Goal: Task Accomplishment & Management: Use online tool/utility

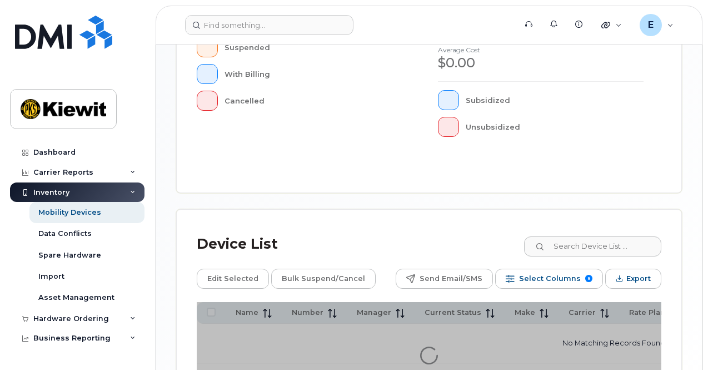
scroll to position [463, 0]
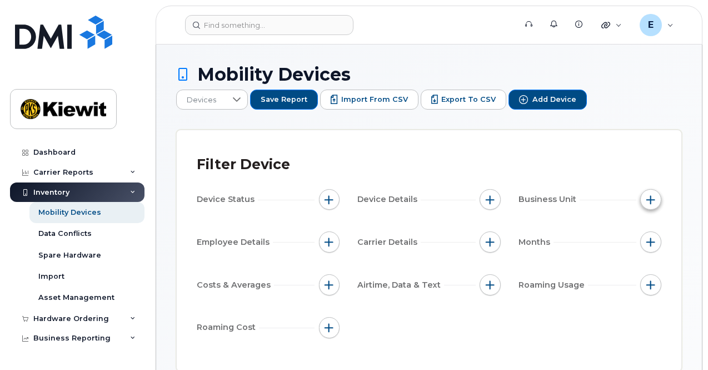
click at [651, 198] on button "button" at bounding box center [650, 199] width 21 height 21
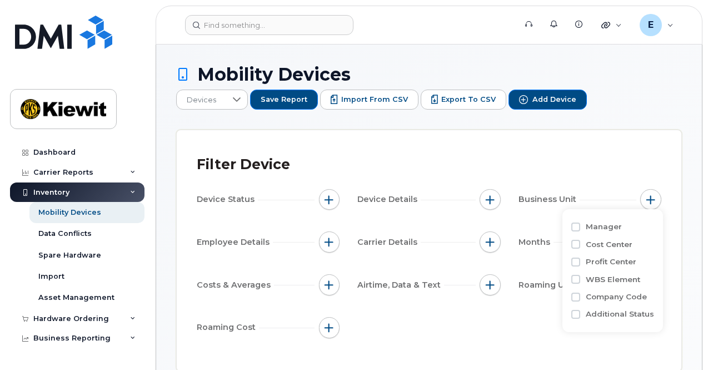
click at [615, 244] on label "Cost Center" at bounding box center [609, 244] width 47 height 11
click at [580, 244] on input "Cost Center" at bounding box center [575, 243] width 9 height 9
checkbox input "true"
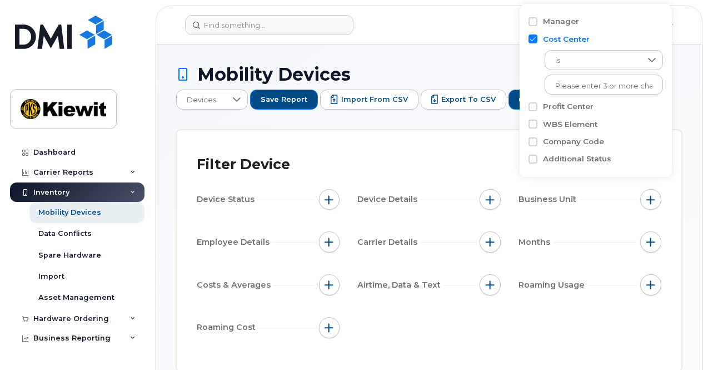
click at [582, 103] on label "Profit Center" at bounding box center [568, 106] width 51 height 11
click at [537, 103] on input "Profit Center" at bounding box center [532, 106] width 9 height 9
checkbox input "true"
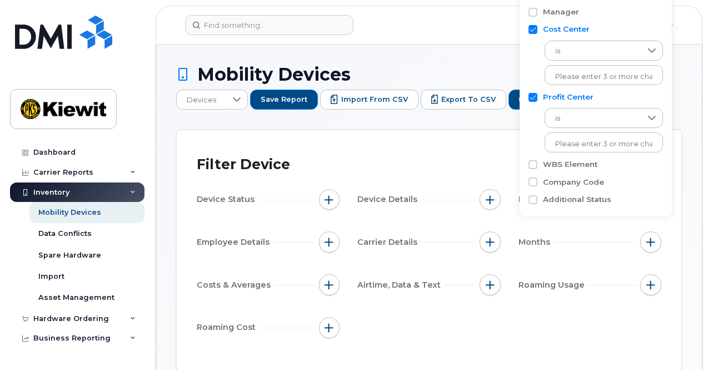
click at [537, 31] on input "Cost Center" at bounding box center [532, 29] width 9 height 9
checkbox input "false"
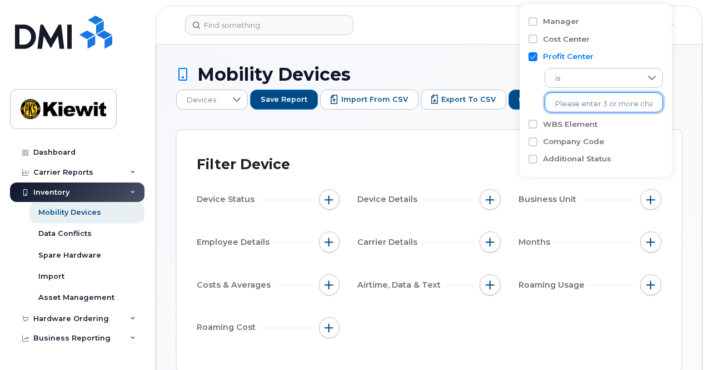
click at [573, 104] on input "text" at bounding box center [603, 104] width 97 height 10
click at [533, 52] on input "Profit Center" at bounding box center [532, 56] width 9 height 9
checkbox input "false"
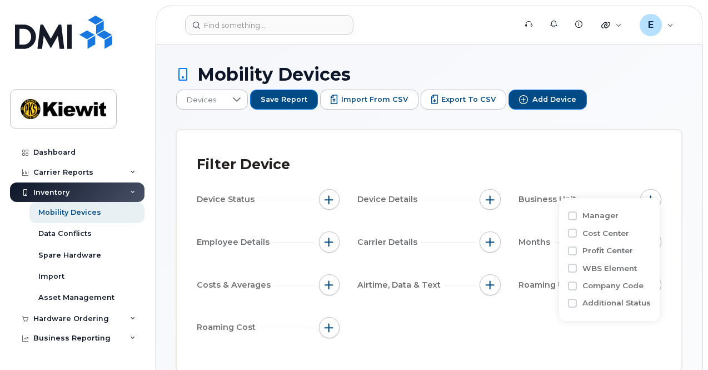
click at [612, 264] on label "WBS Element" at bounding box center [609, 268] width 54 height 11
click at [577, 264] on input "WBS Element" at bounding box center [572, 267] width 9 height 9
checkbox input "true"
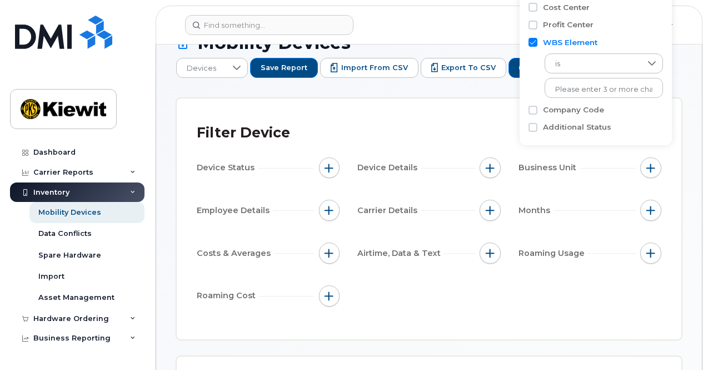
scroll to position [56, 0]
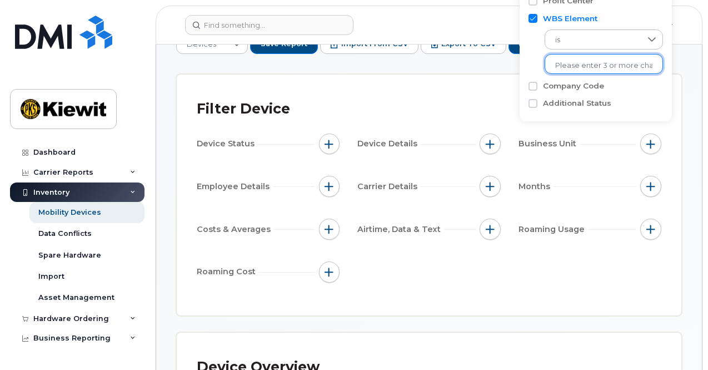
click at [576, 61] on input "text" at bounding box center [603, 66] width 97 height 10
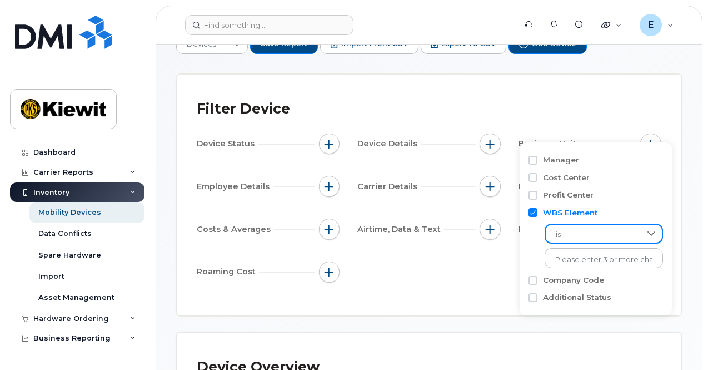
click at [611, 236] on span "is" at bounding box center [593, 234] width 95 height 20
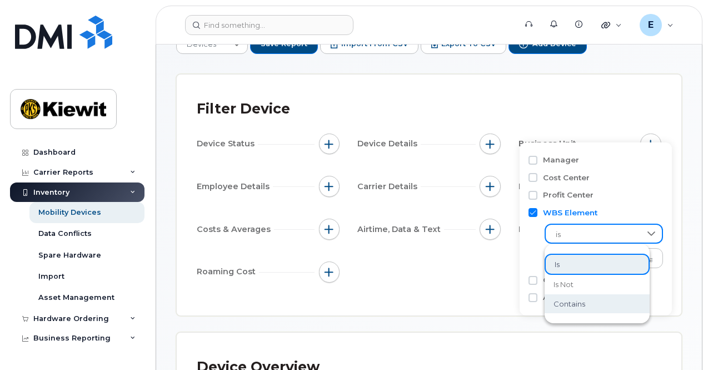
click at [617, 302] on li "contains" at bounding box center [597, 303] width 105 height 19
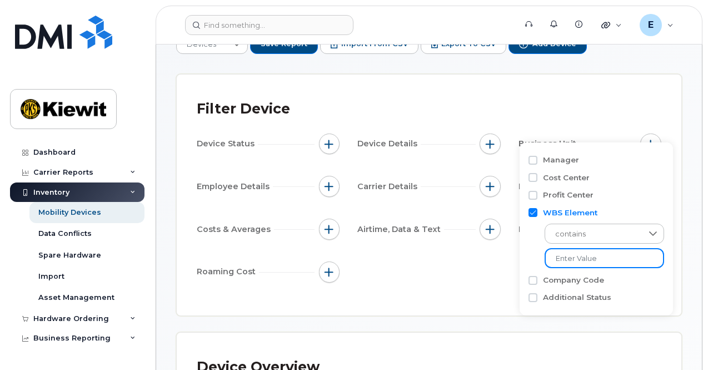
click at [603, 258] on input "text" at bounding box center [604, 258] width 119 height 20
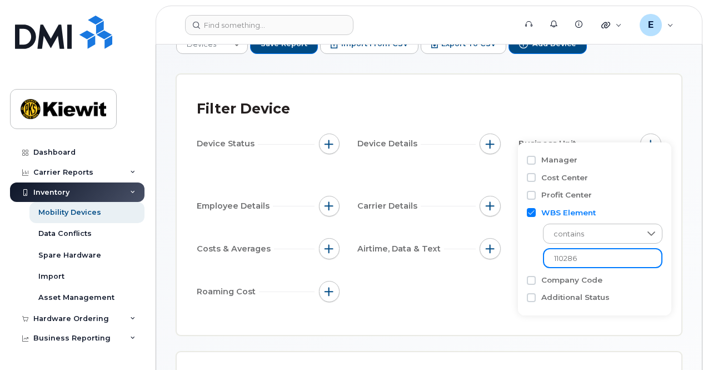
type input "110286"
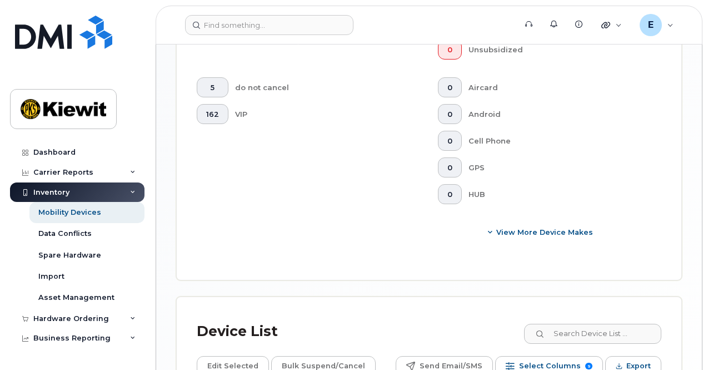
scroll to position [557, 0]
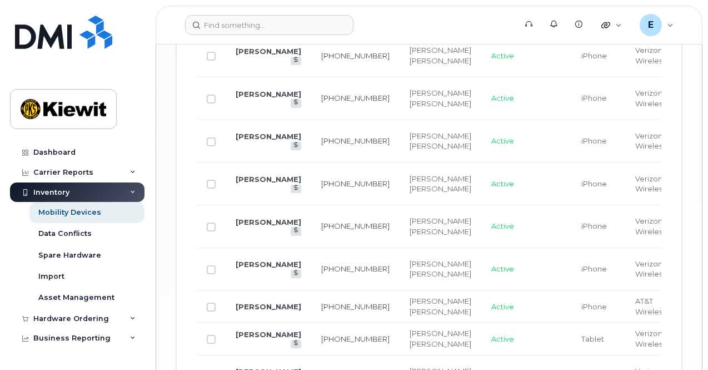
scroll to position [2057, 0]
